Goal: Transaction & Acquisition: Purchase product/service

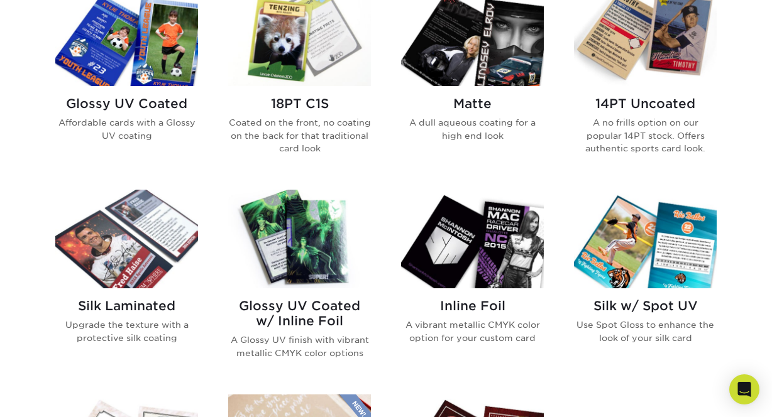
scroll to position [567, 0]
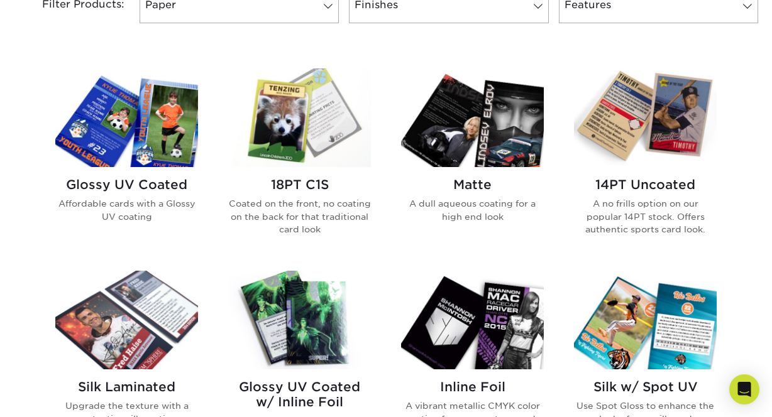
click at [615, 185] on h2 "14PT Uncoated" at bounding box center [645, 184] width 143 height 15
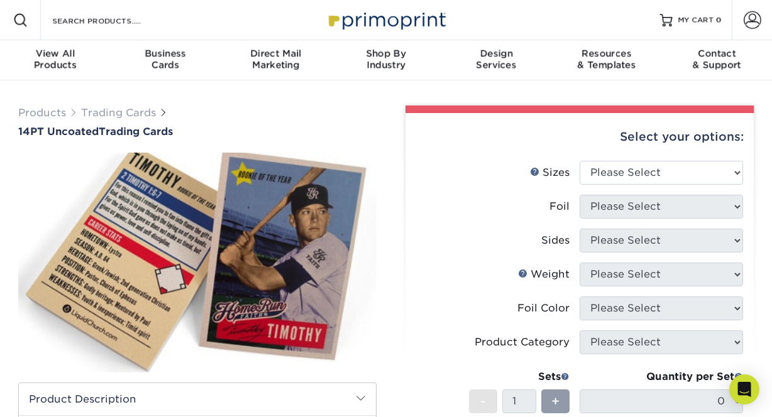
scroll to position [31, 0]
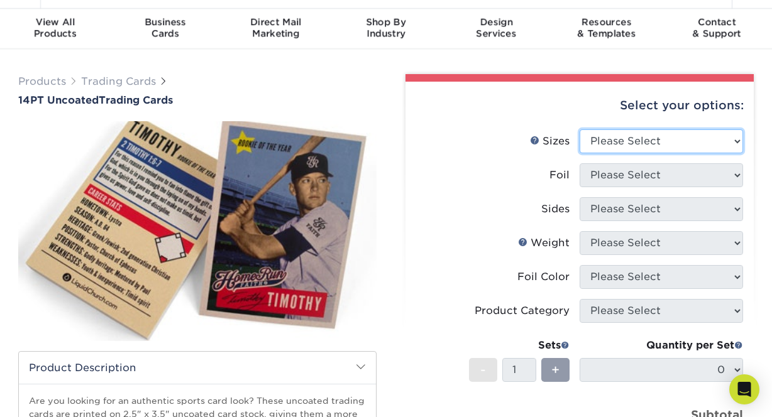
click at [616, 135] on select "Please Select 2.5" x 3.5"" at bounding box center [660, 141] width 163 height 24
select select "2.50x3.50"
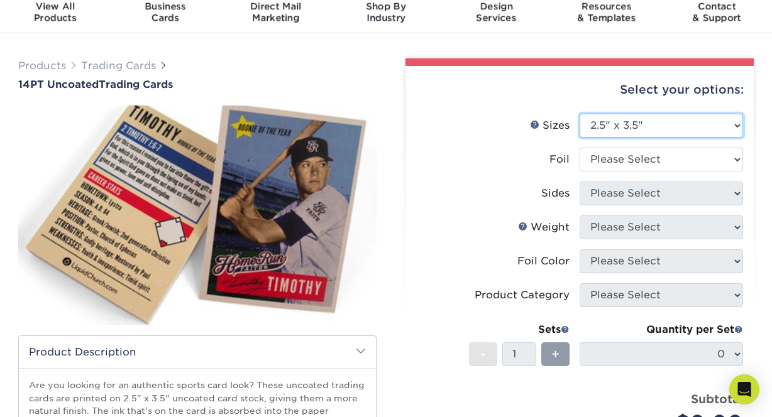
scroll to position [50, 0]
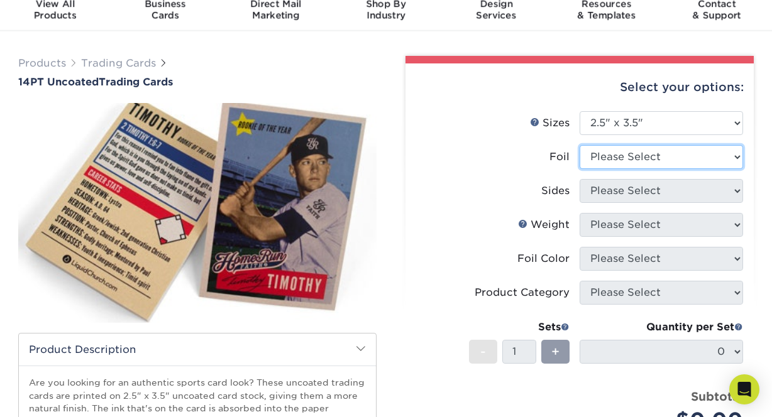
click at [613, 162] on select "Please Select Yes No" at bounding box center [660, 157] width 163 height 24
select select "0"
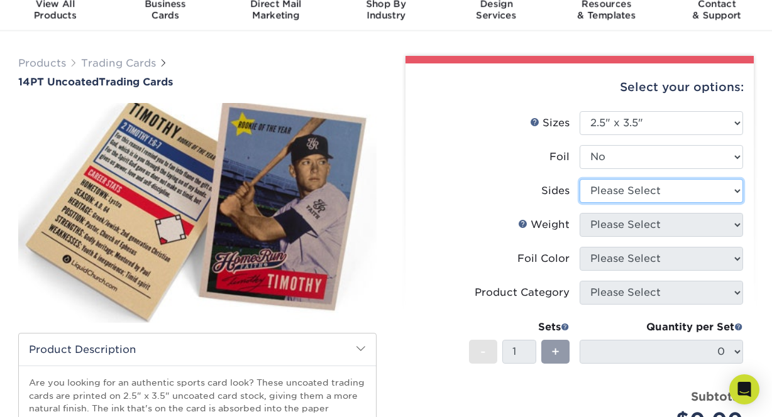
click at [614, 189] on select "Please Select Print Both Sides Print Front Only" at bounding box center [660, 191] width 163 height 24
select select "13abbda7-1d64-4f25-8bb2-c179b224825d"
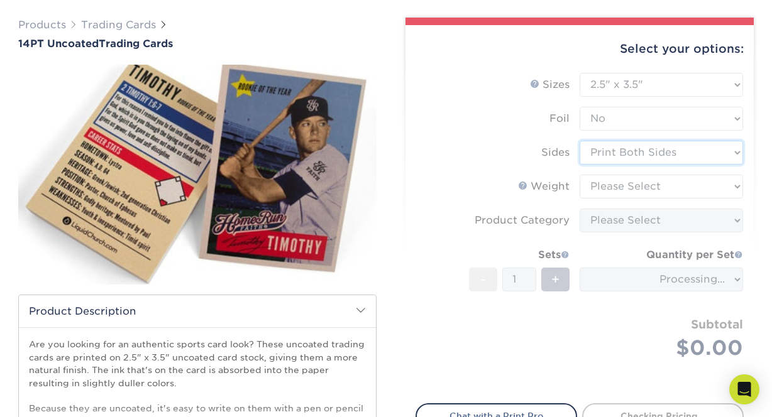
scroll to position [99, 0]
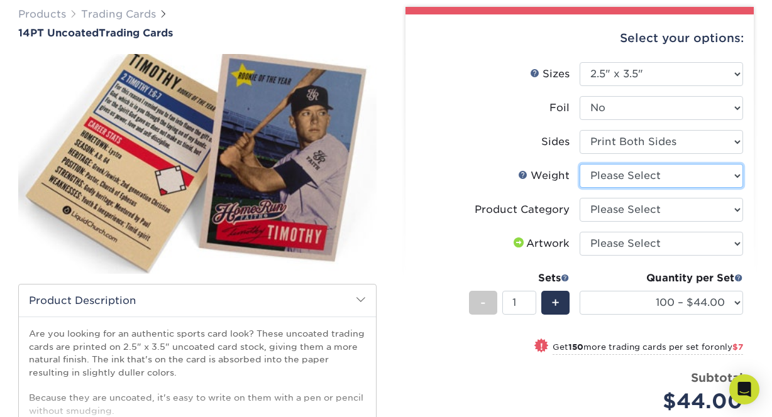
click at [631, 182] on select "Please Select 14PT Uncoated" at bounding box center [660, 176] width 163 height 24
select select "14PT Uncoated"
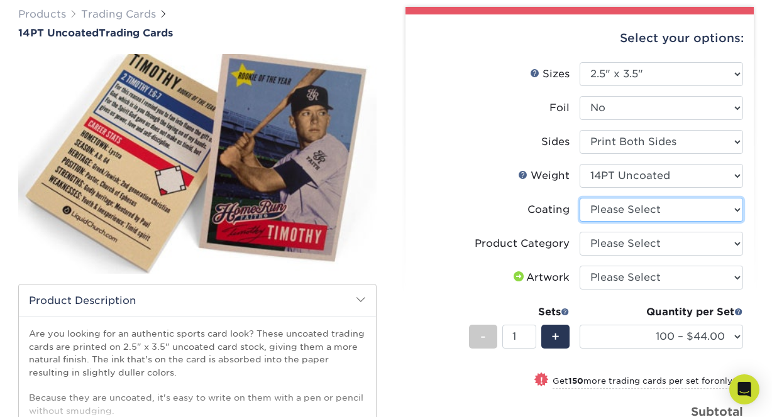
click at [628, 216] on select at bounding box center [660, 210] width 163 height 24
select select "3e7618de-abca-4bda-9f97-8b9129e913d8"
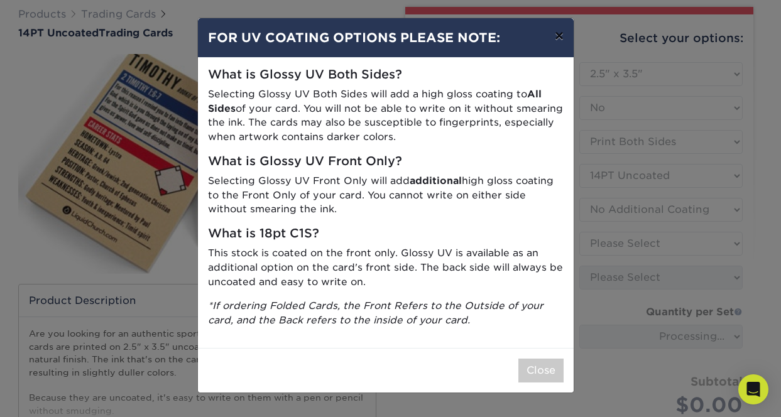
click at [560, 33] on button "×" at bounding box center [559, 35] width 29 height 35
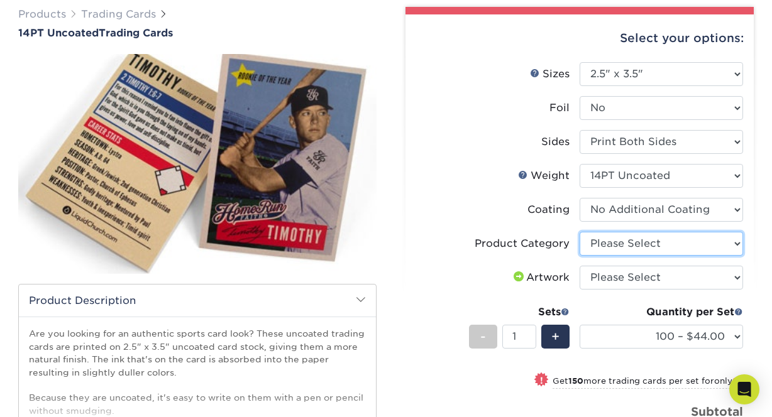
click at [625, 244] on select "Please Select Trading Cards" at bounding box center [660, 244] width 163 height 24
select select "c2f9bce9-36c2-409d-b101-c29d9d031e18"
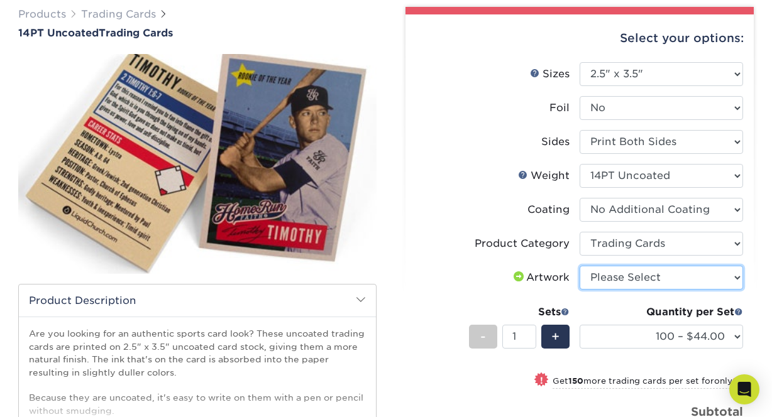
click at [622, 277] on select "Please Select I will upload files I need a design - $100" at bounding box center [660, 278] width 163 height 24
select select "upload"
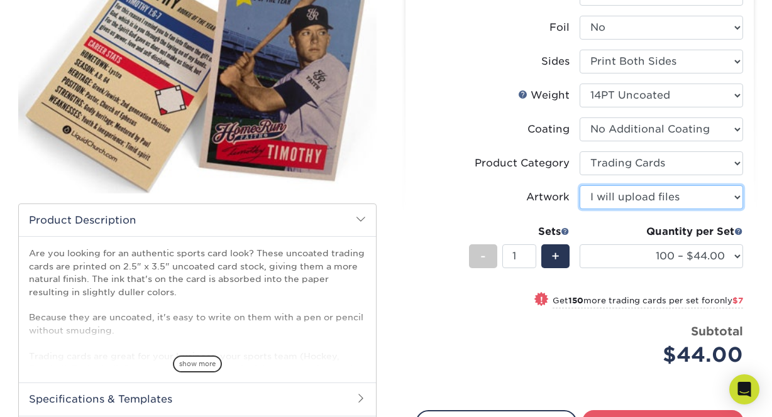
scroll to position [180, 0]
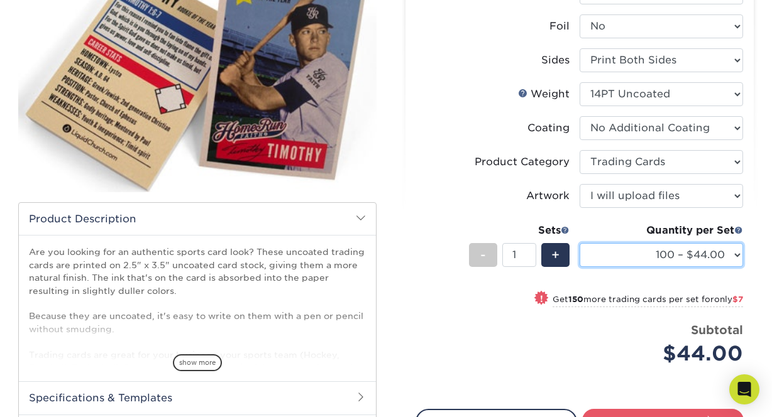
click at [655, 258] on select "100 – $44.00 250 – $51.00 500 – $54.00 1000 – $78.00 2500 – $148.00 5000 – $198…" at bounding box center [660, 255] width 163 height 24
